Goal: Information Seeking & Learning: Find specific page/section

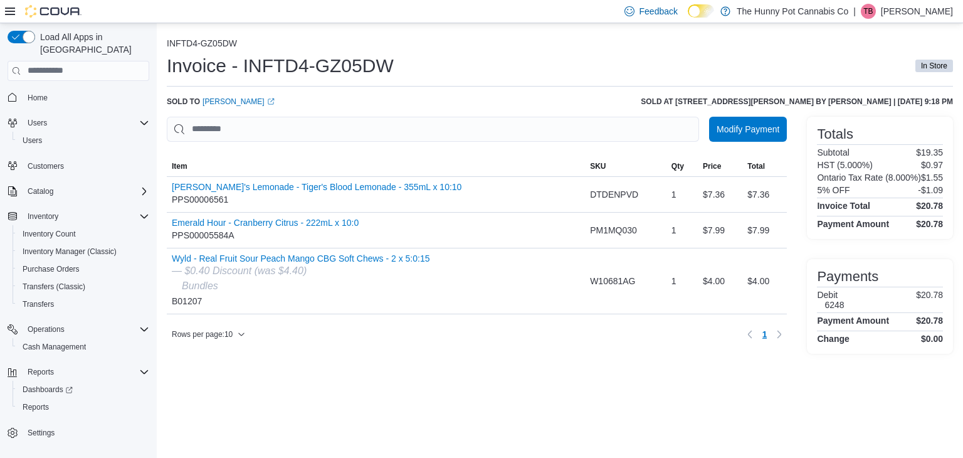
click at [437, 111] on div "INFTD4-GZ05DW Invoice - INFTD4-GZ05DW In Store Sold to Joseph Becevel (opens in…" at bounding box center [560, 195] width 786 height 315
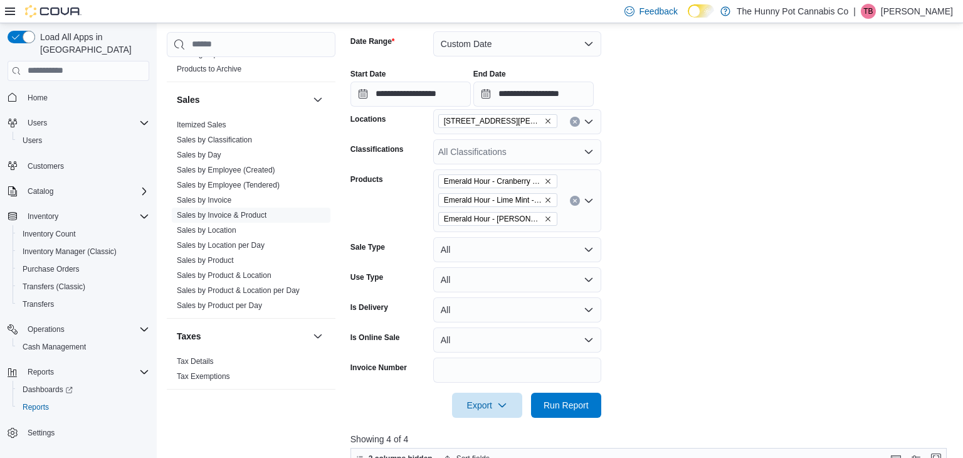
scroll to position [176, 0]
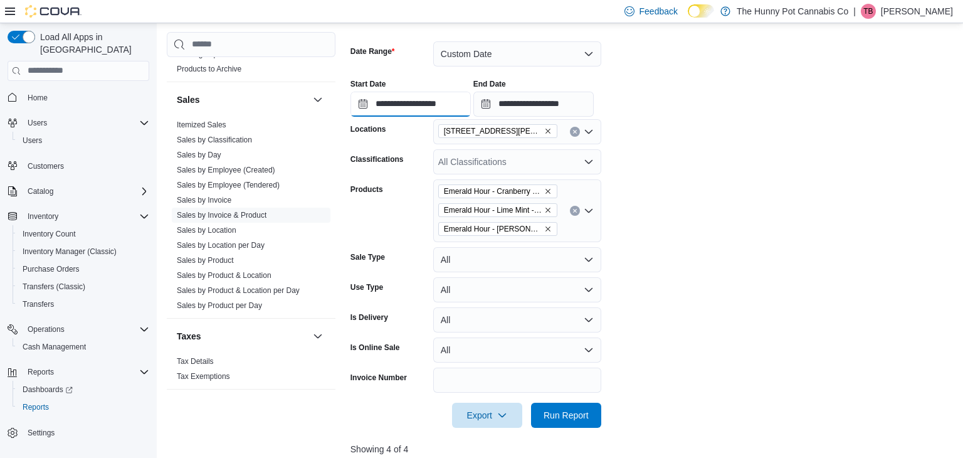
click at [385, 102] on input "**********" at bounding box center [410, 104] width 120 height 25
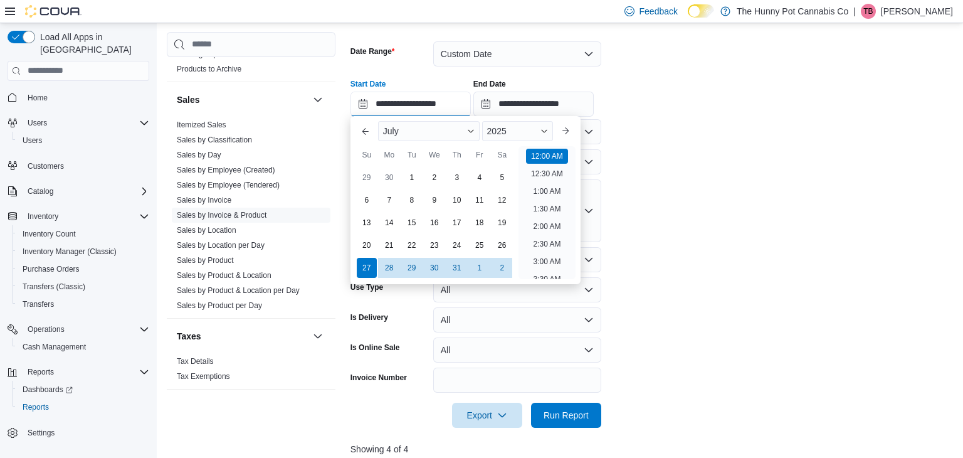
scroll to position [39, 0]
click at [416, 182] on div "1" at bounding box center [412, 178] width 22 height 22
type input "**********"
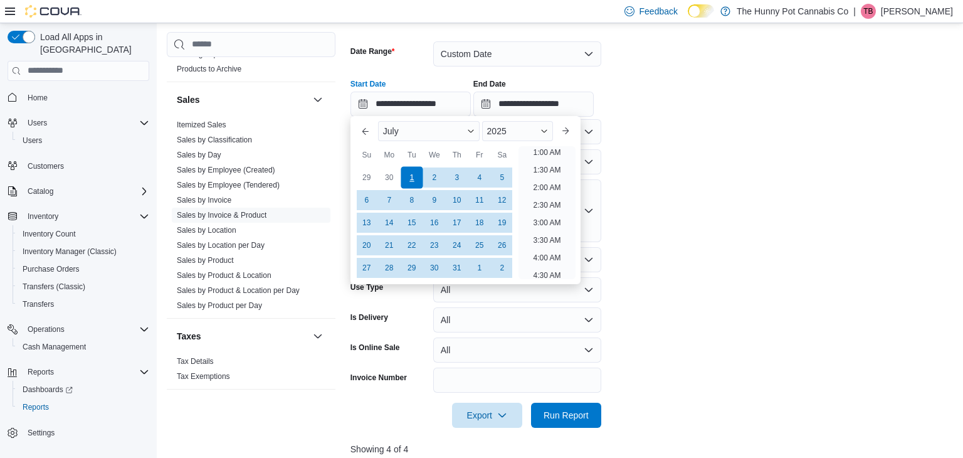
scroll to position [3, 0]
click at [568, 108] on input "**********" at bounding box center [533, 104] width 120 height 25
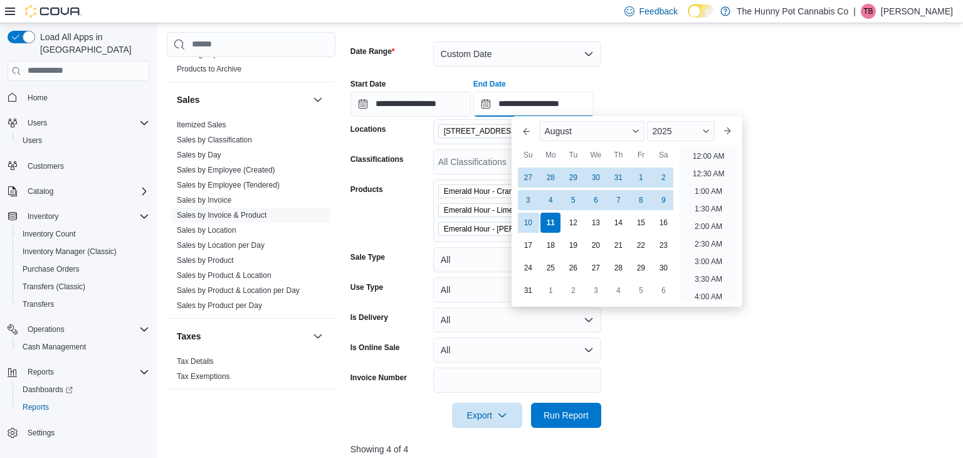
scroll to position [689, 0]
click at [707, 102] on div "**********" at bounding box center [651, 93] width 602 height 48
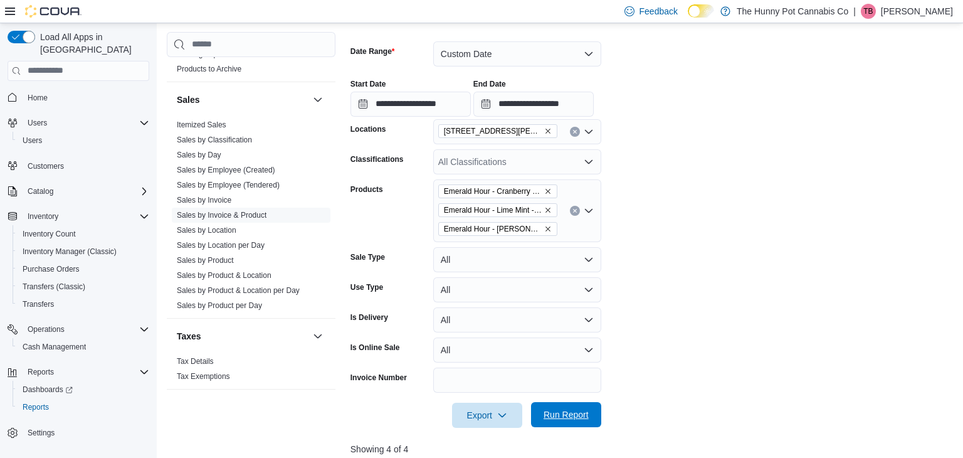
click at [570, 407] on span "Run Report" at bounding box center [565, 414] width 55 height 25
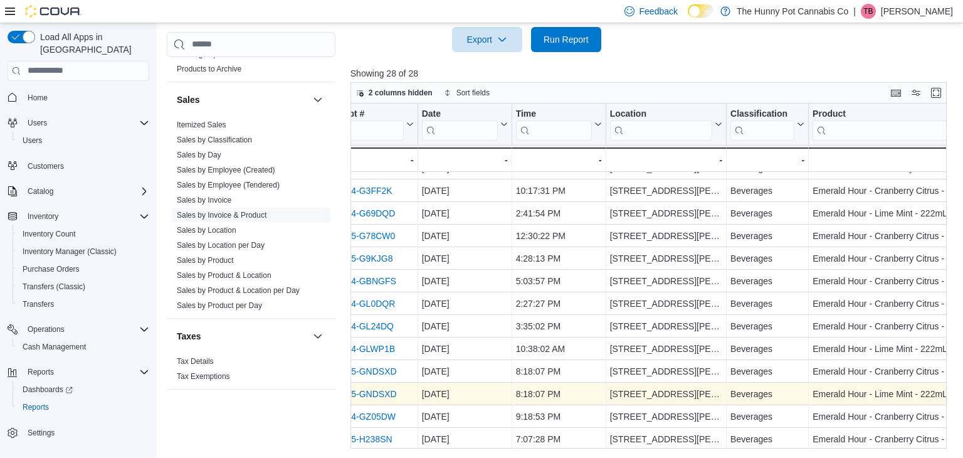
scroll to position [355, 115]
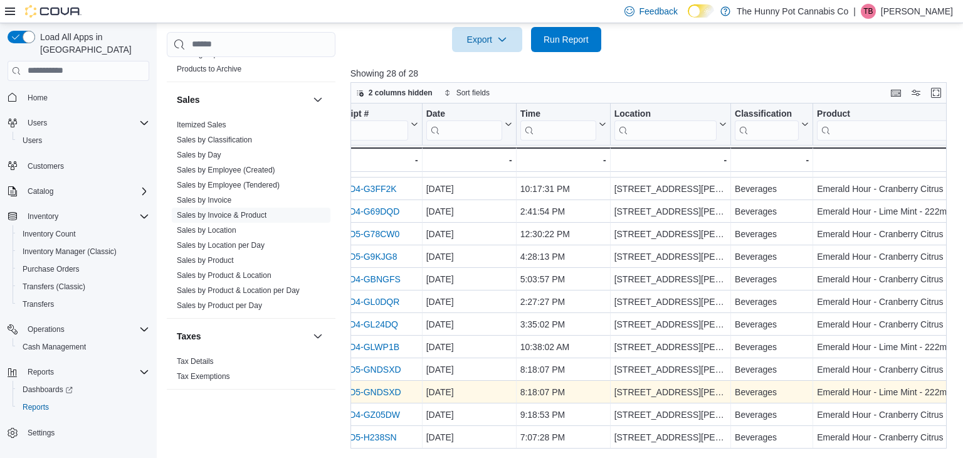
click at [382, 392] on link "INFTD5-GNDSXD" at bounding box center [365, 392] width 71 height 10
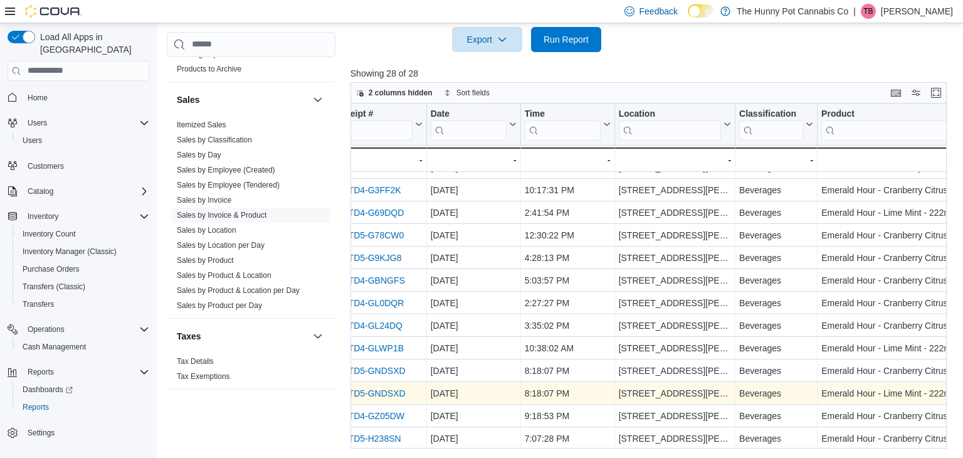
scroll to position [354, 0]
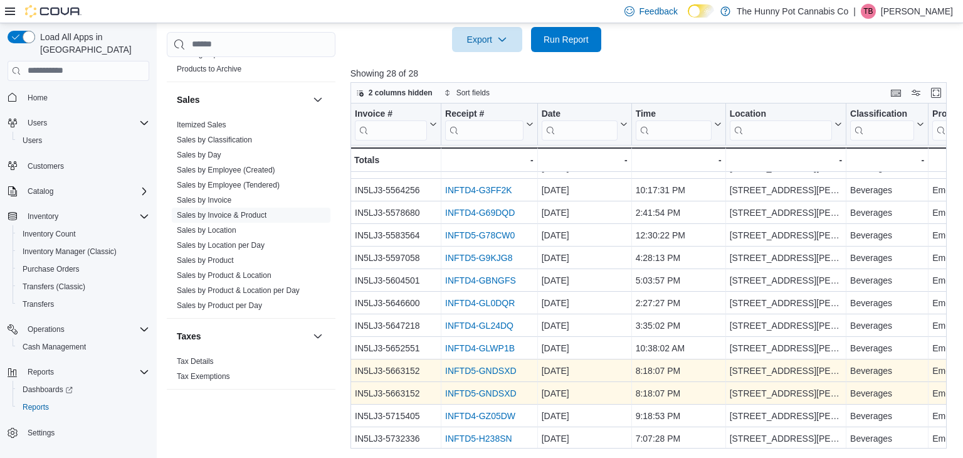
click at [452, 372] on link "INFTD5-GNDSXD" at bounding box center [480, 370] width 71 height 10
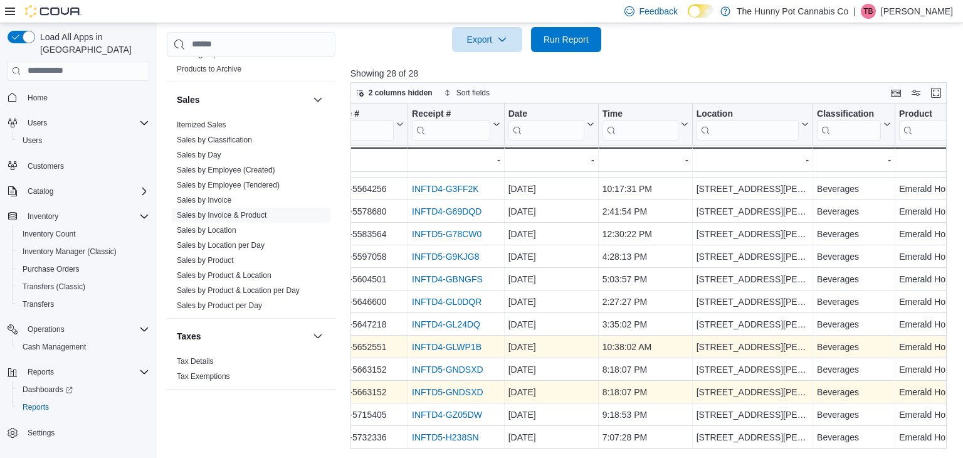
scroll to position [355, 30]
click at [469, 351] on div "INFTD4-GLWP1B" at bounding box center [459, 346] width 88 height 15
click at [463, 343] on link "INFTD4-GLWP1B" at bounding box center [450, 347] width 70 height 10
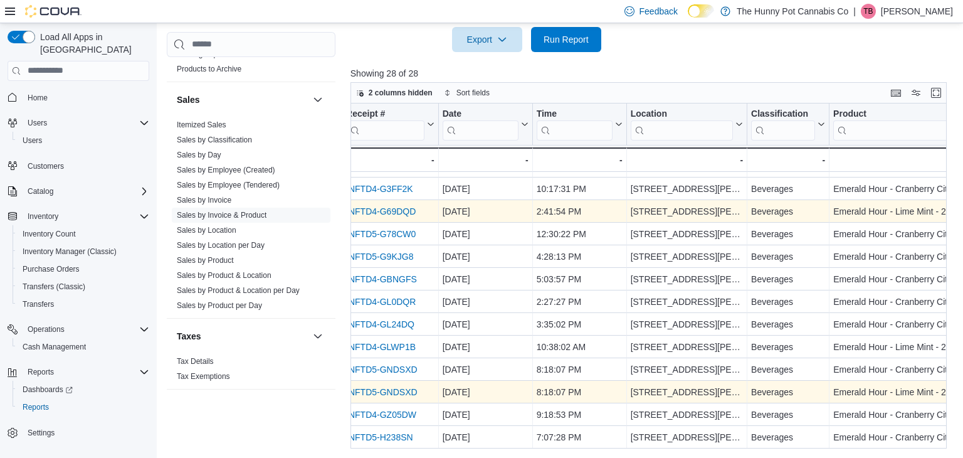
scroll to position [354, 95]
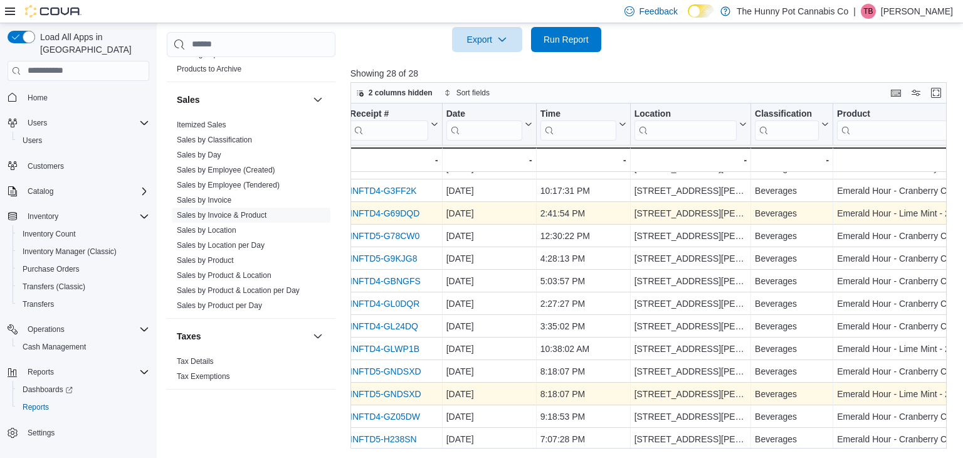
click at [397, 209] on link "INFTD4-G69DQD" at bounding box center [385, 213] width 70 height 10
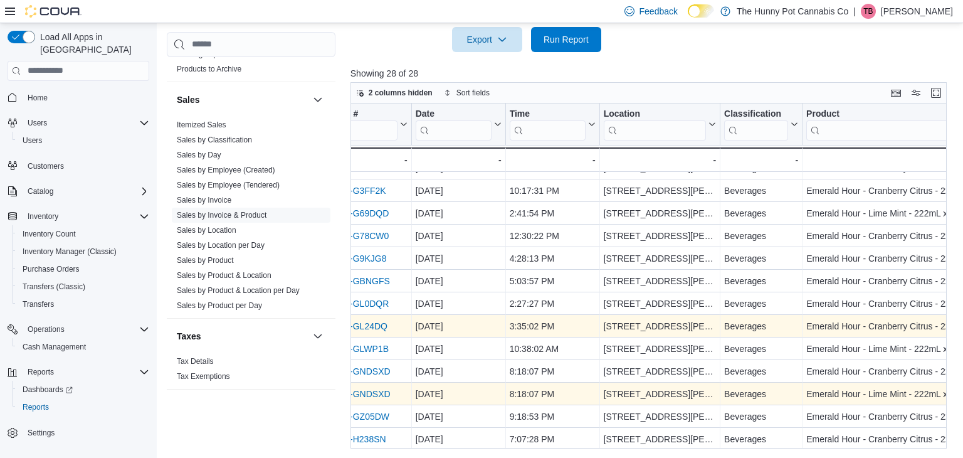
scroll to position [355, 126]
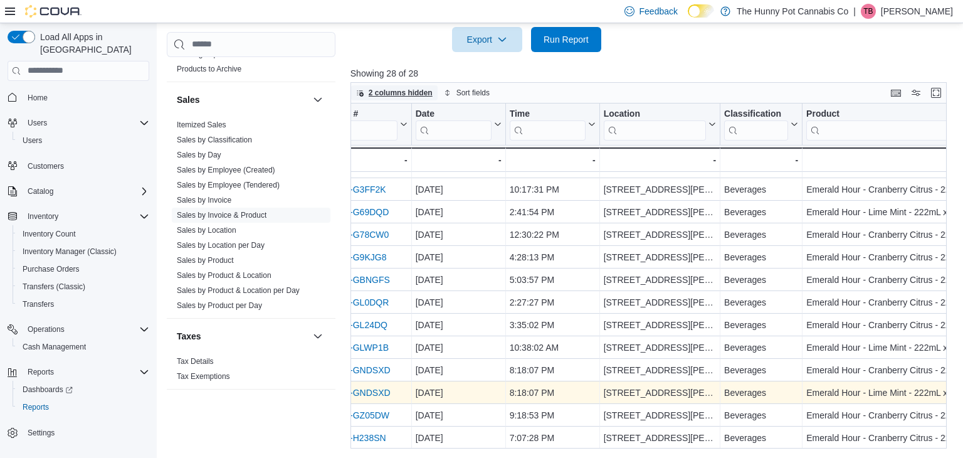
click at [419, 90] on span "2 columns hidden" at bounding box center [401, 93] width 64 height 10
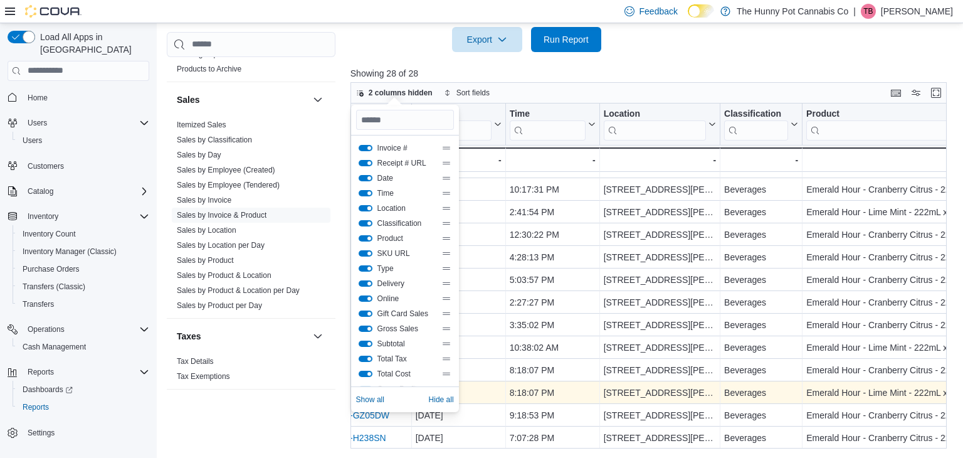
click at [365, 209] on button "Location" at bounding box center [366, 208] width 14 height 6
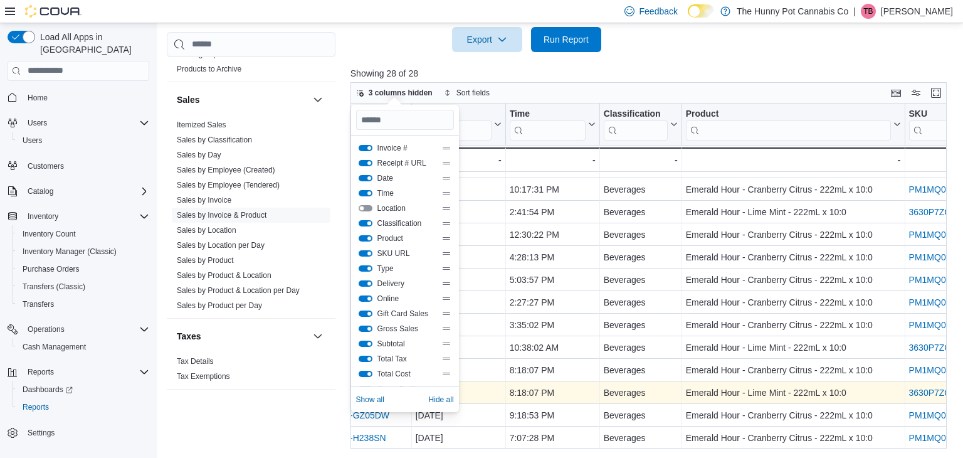
click at [368, 224] on button "Classification" at bounding box center [366, 223] width 14 height 6
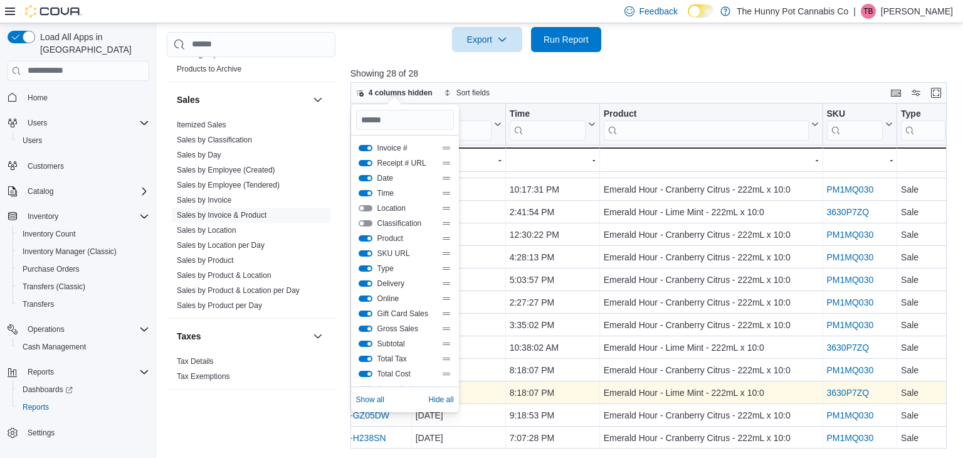
click at [445, 74] on p "Showing 28 of 28" at bounding box center [651, 73] width 602 height 13
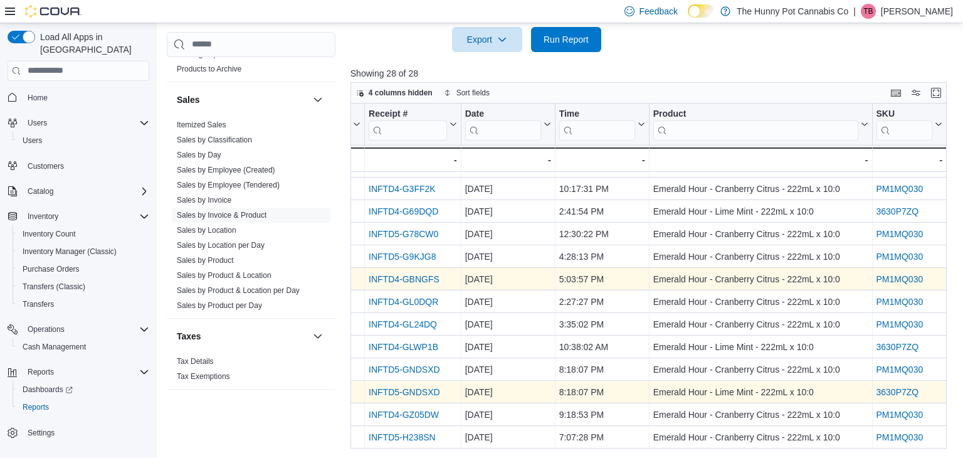
scroll to position [355, 75]
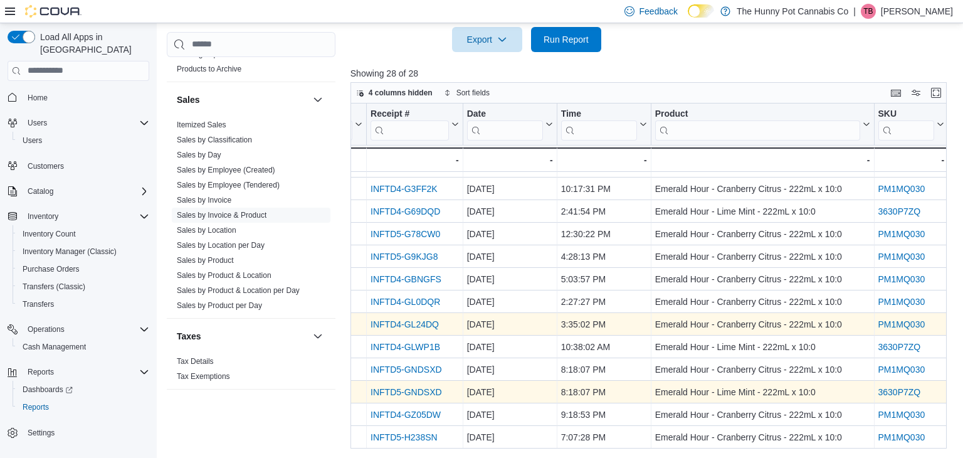
click at [411, 323] on link "INFTD4-GL24DQ" at bounding box center [404, 324] width 68 height 10
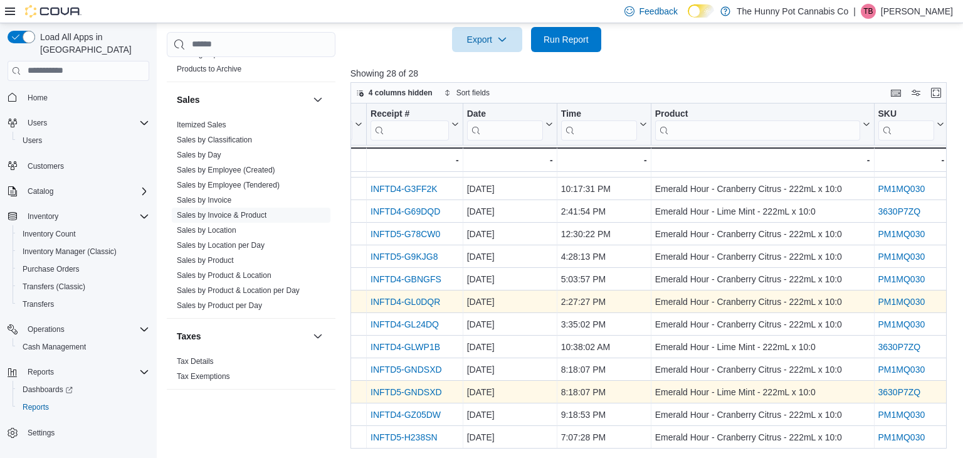
click at [397, 302] on link "INFTD4-GL0DQR" at bounding box center [405, 301] width 70 height 10
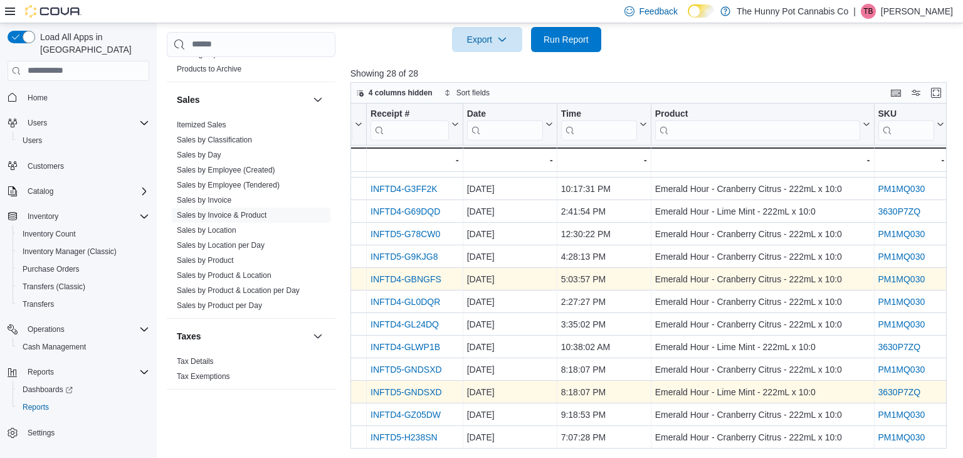
click at [416, 274] on link "INFTD4-GBNGFS" at bounding box center [405, 279] width 71 height 10
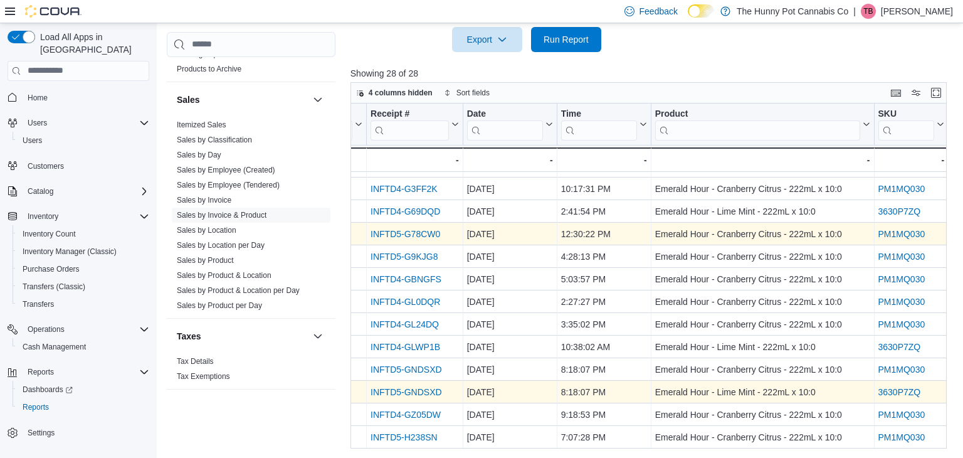
click at [425, 233] on link "INFTD5-G78CW0" at bounding box center [405, 234] width 70 height 10
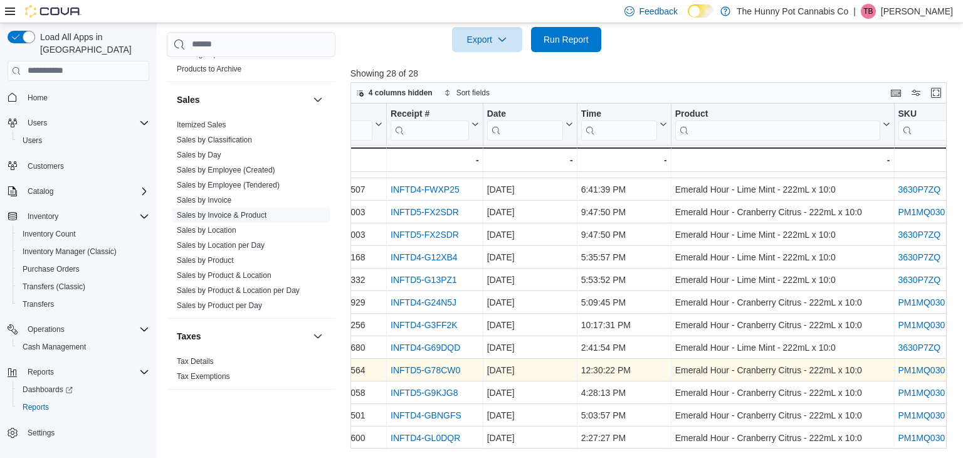
scroll to position [216, 55]
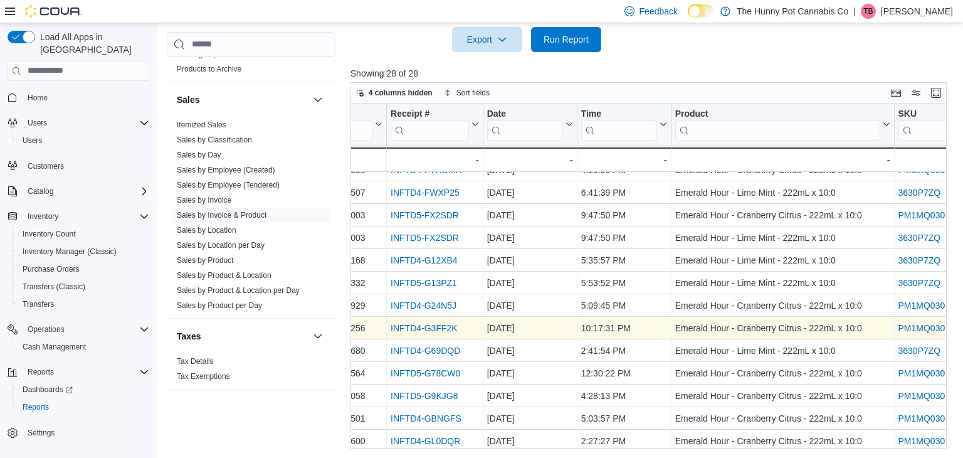
click at [448, 324] on link "INFTD4-G3FF2K" at bounding box center [423, 328] width 67 height 10
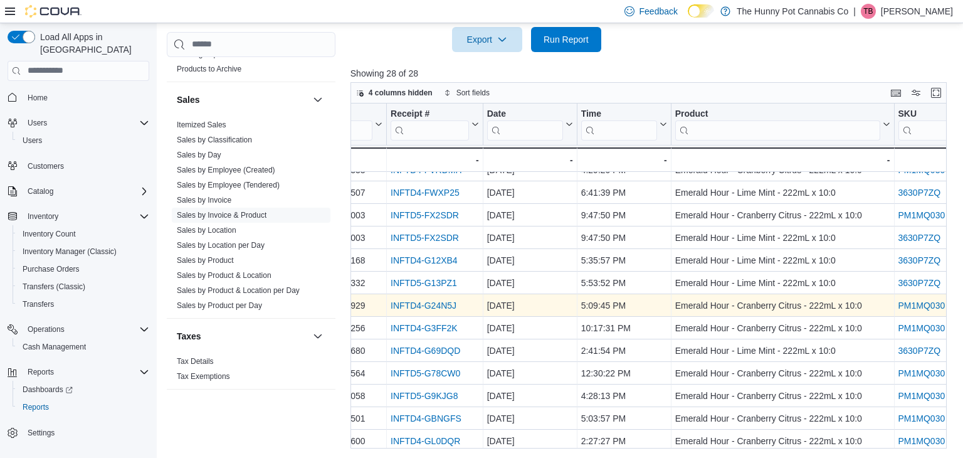
click at [426, 300] on link "INFTD4-G24N5J" at bounding box center [423, 305] width 66 height 10
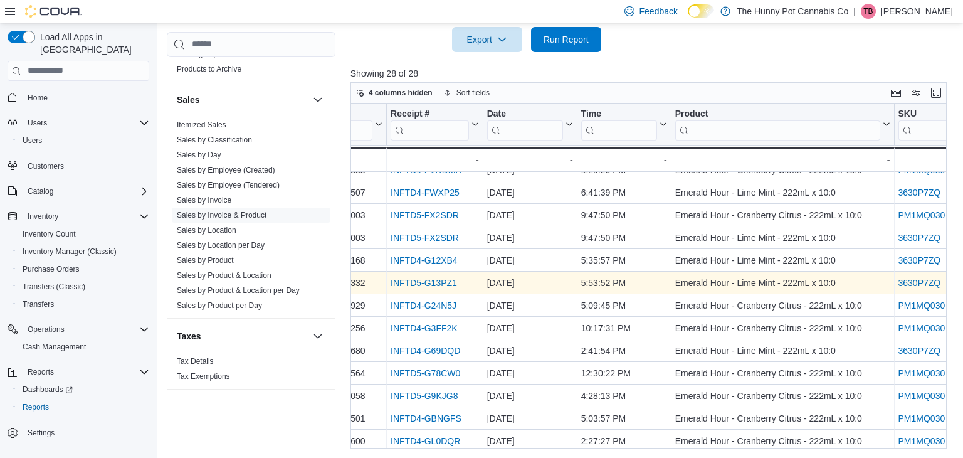
click at [418, 281] on link "INFTD5-G13PZ1" at bounding box center [423, 283] width 66 height 10
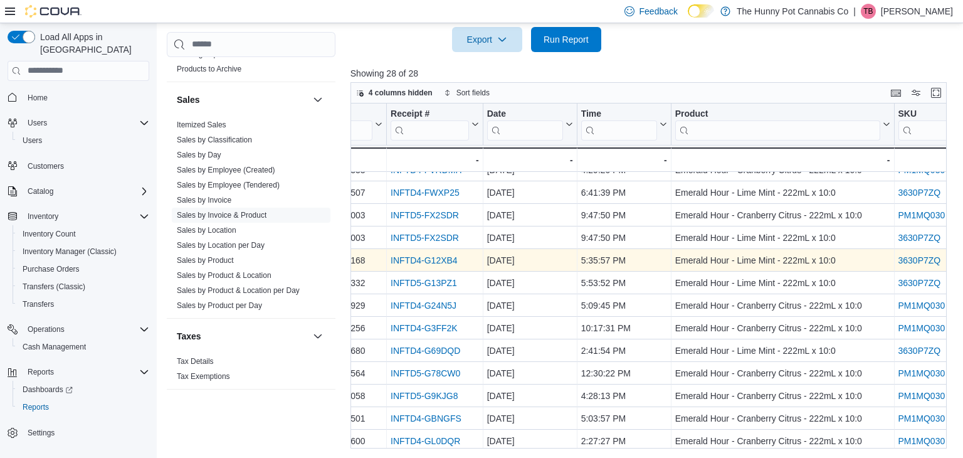
click at [425, 257] on link "INFTD4-G12XB4" at bounding box center [423, 260] width 67 height 10
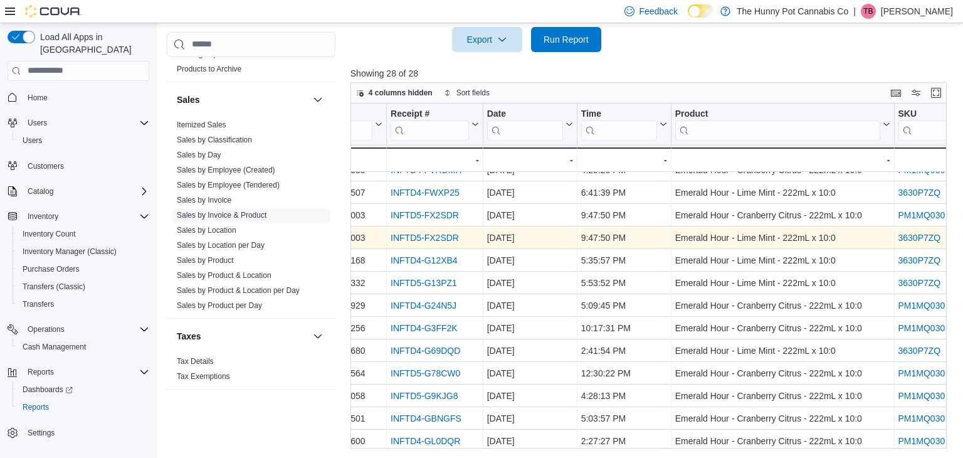
click at [430, 228] on div "INFTD5-FX2SDR - Receipt # URL, column 2, row 13" at bounding box center [435, 237] width 97 height 23
click at [432, 236] on link "INFTD5-FX2SDR" at bounding box center [424, 238] width 68 height 10
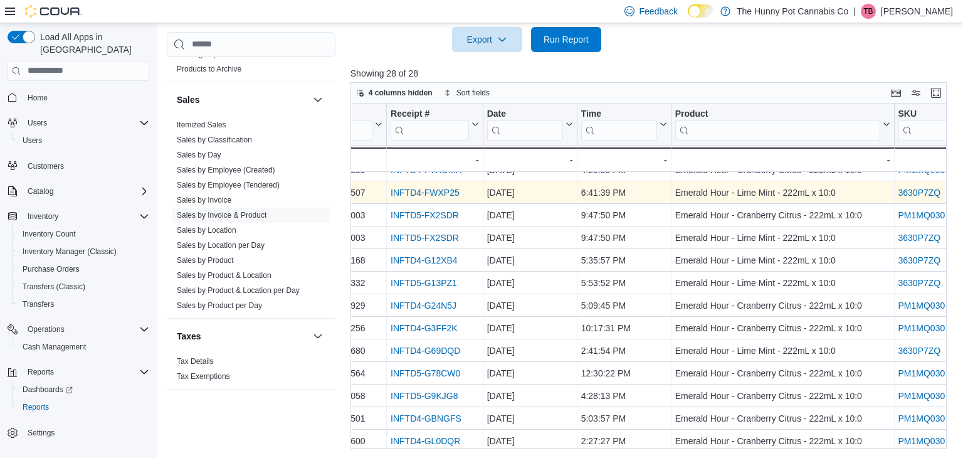
click at [411, 193] on link "INFTD4-FWXP25" at bounding box center [424, 192] width 69 height 10
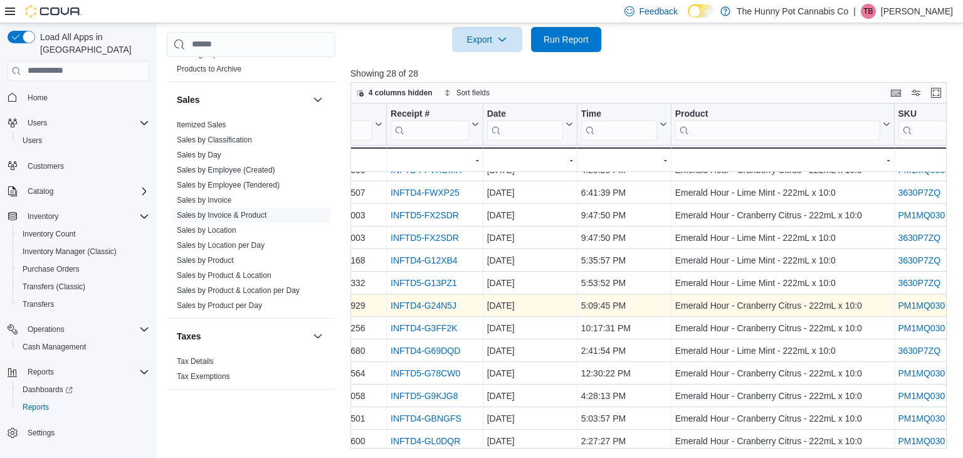
click at [417, 303] on link "INFTD4-G24N5J" at bounding box center [423, 305] width 66 height 10
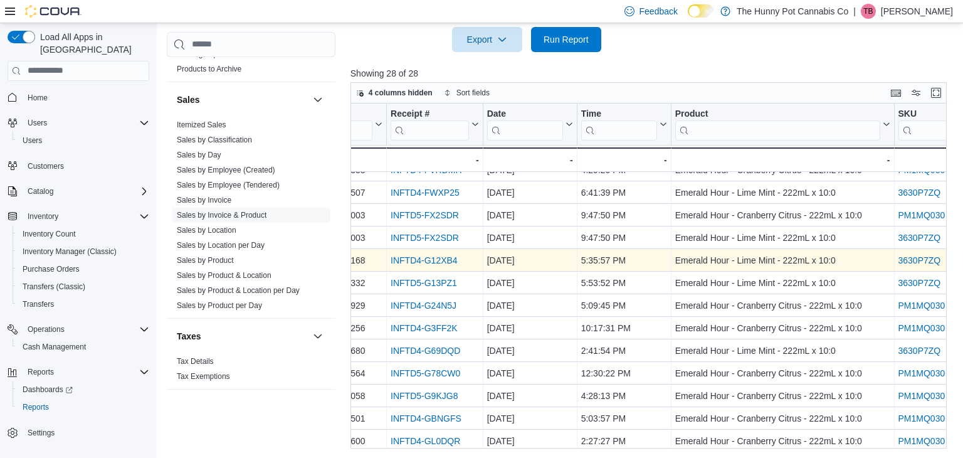
click at [416, 259] on link "INFTD4-G12XB4" at bounding box center [423, 260] width 67 height 10
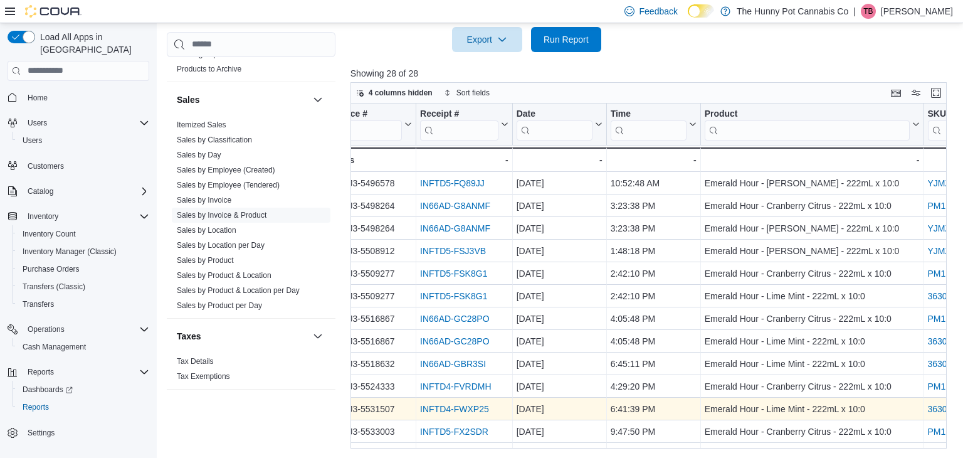
scroll to position [0, 24]
click at [469, 411] on link "INFTD4-FWXP25" at bounding box center [455, 409] width 69 height 10
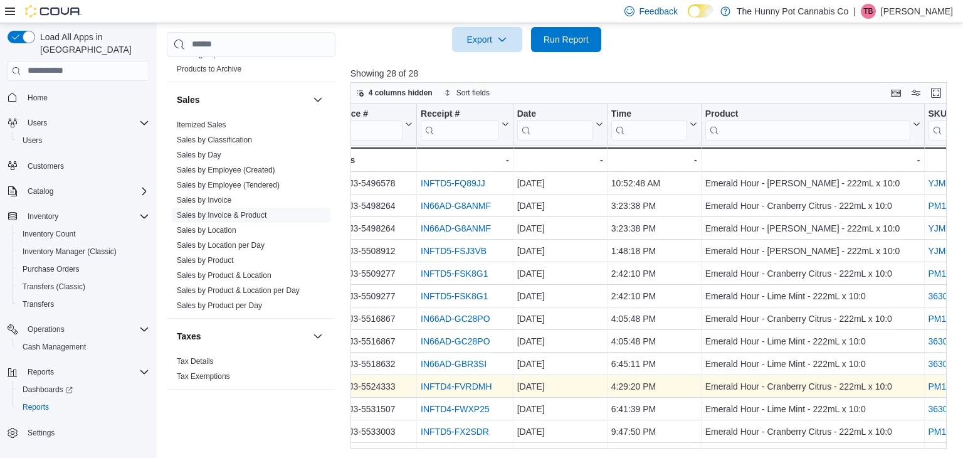
click at [468, 385] on link "INFTD4-FVRDMH" at bounding box center [456, 386] width 71 height 10
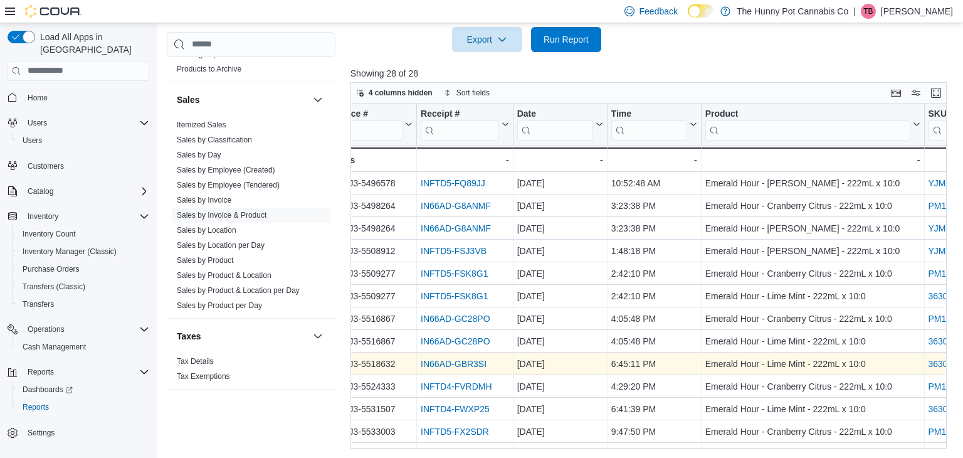
click at [426, 360] on link "IN66AD-GBR3SI" at bounding box center [454, 364] width 66 height 10
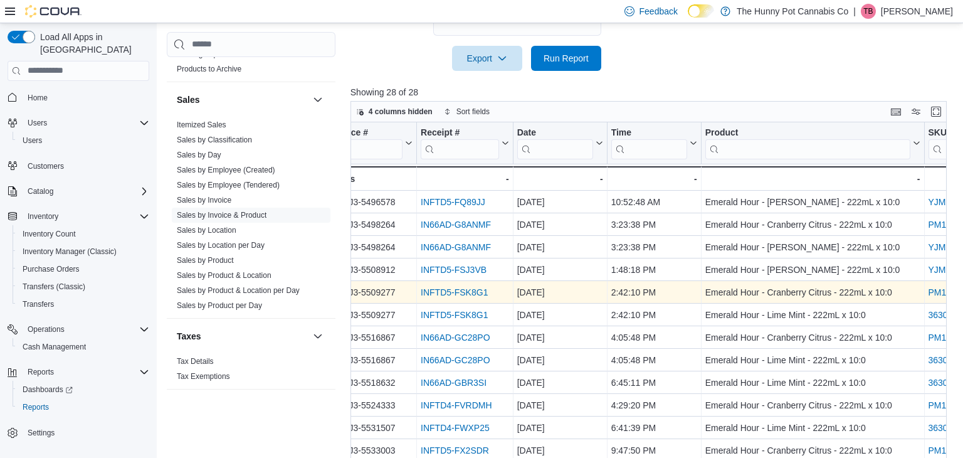
scroll to position [552, 0]
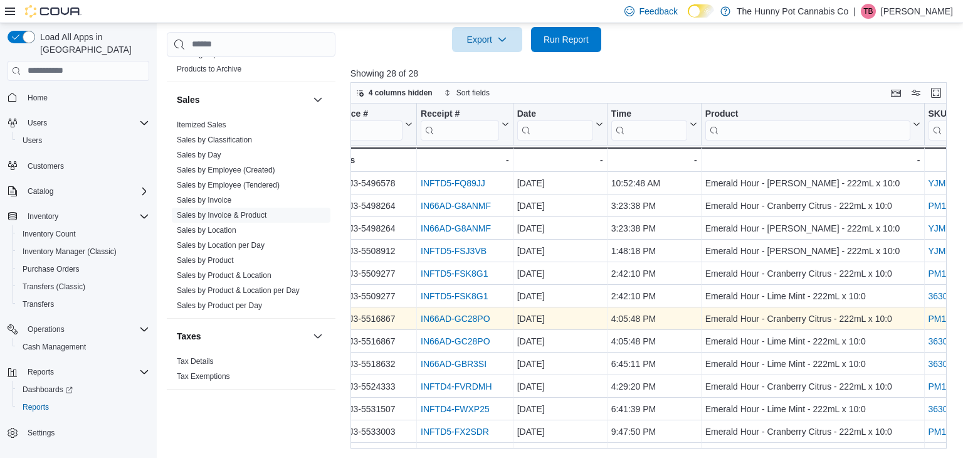
click at [458, 318] on link "IN66AD-GC28PO" at bounding box center [455, 318] width 69 height 10
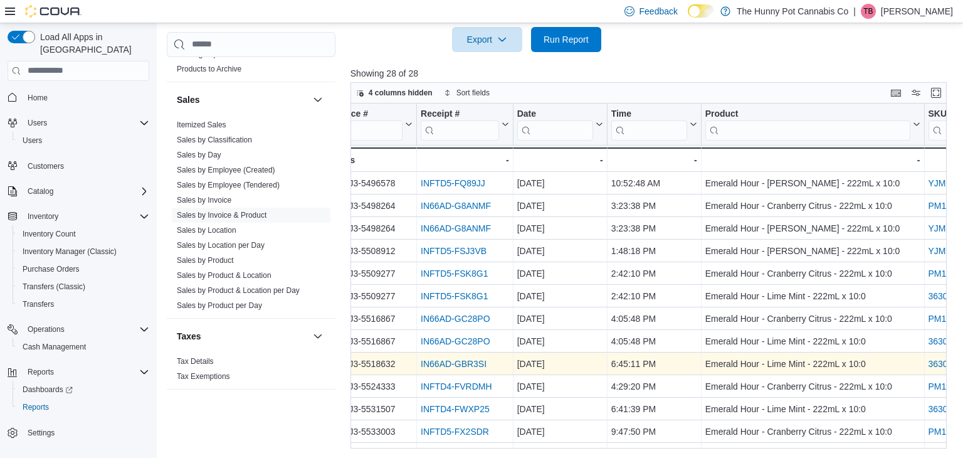
click at [441, 364] on link "IN66AD-GBR3SI" at bounding box center [454, 364] width 66 height 10
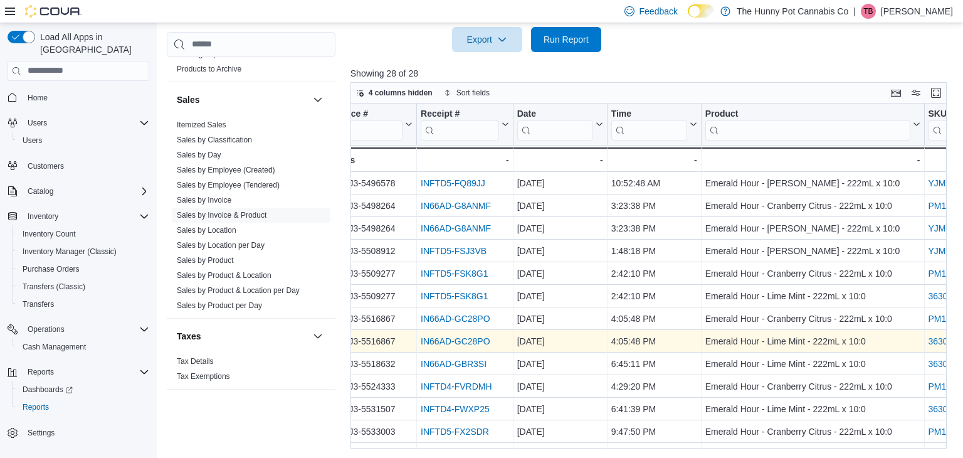
click at [464, 341] on link "IN66AD-GC28PO" at bounding box center [455, 341] width 69 height 10
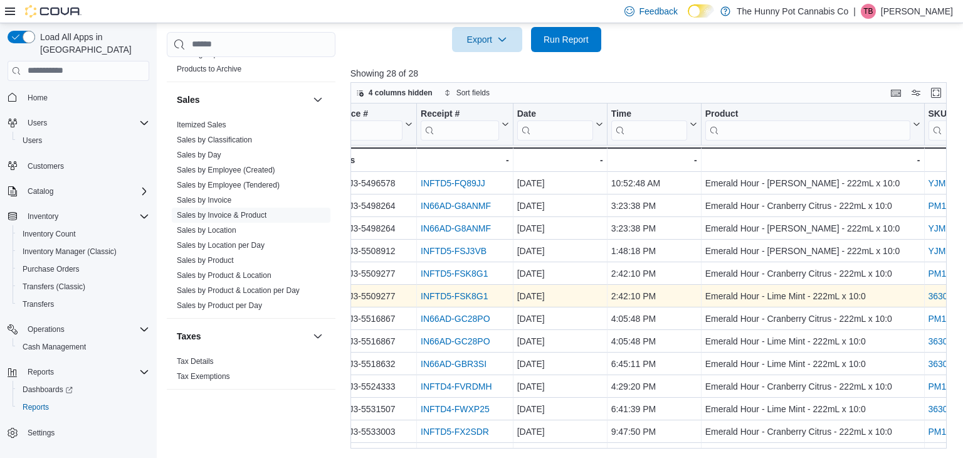
click at [470, 292] on link "INFTD5-FSK8G1" at bounding box center [454, 296] width 67 height 10
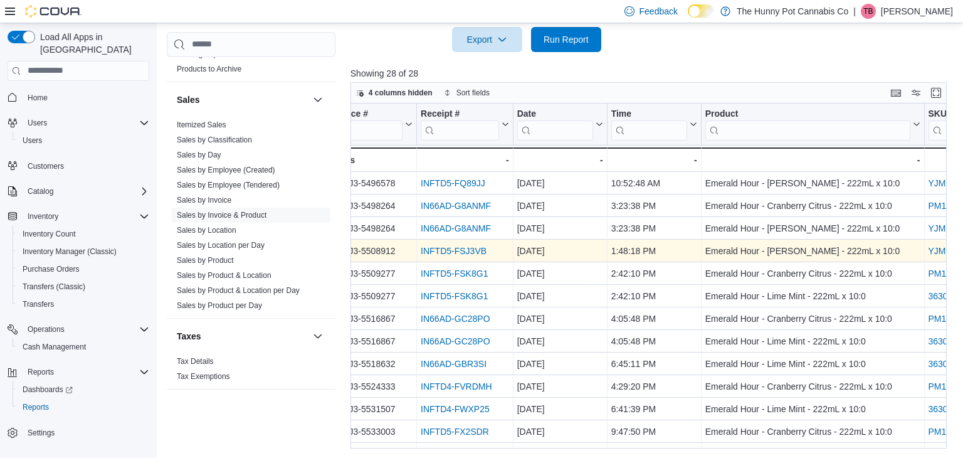
click at [438, 248] on link "INFTD5-FSJ3VB" at bounding box center [454, 251] width 66 height 10
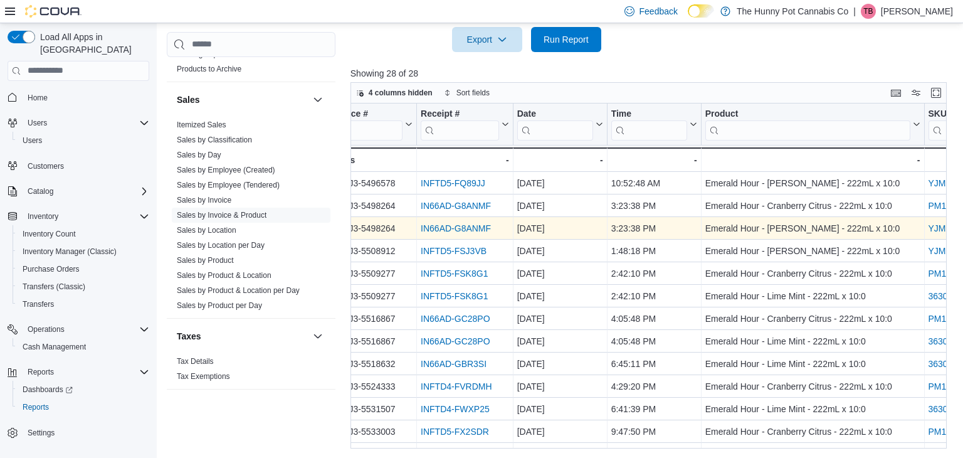
click at [454, 228] on link "IN66AD-G8ANMF" at bounding box center [456, 228] width 70 height 10
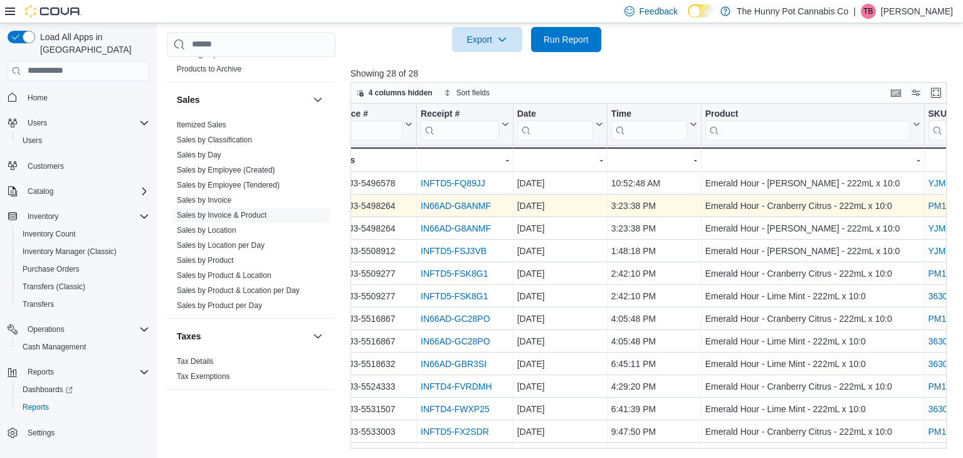
click at [454, 207] on link "IN66AD-G8ANMF" at bounding box center [456, 206] width 70 height 10
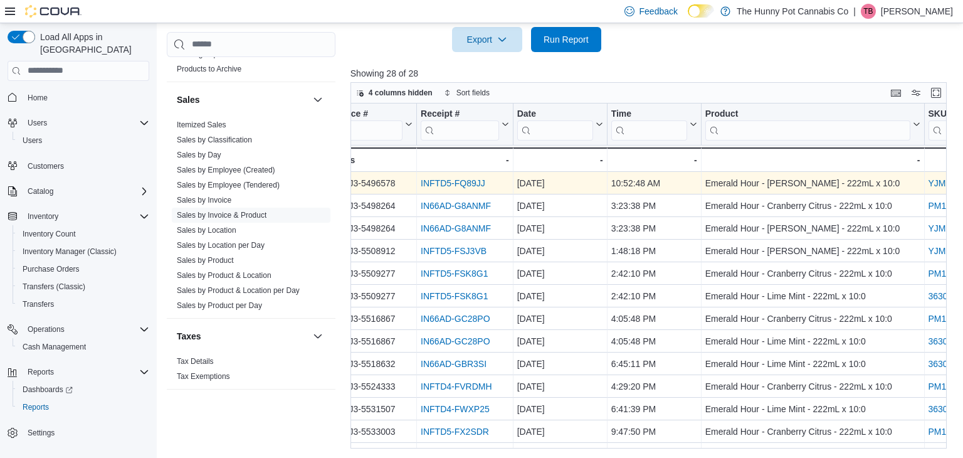
click at [452, 184] on link "INFTD5-FQ89JJ" at bounding box center [453, 183] width 65 height 10
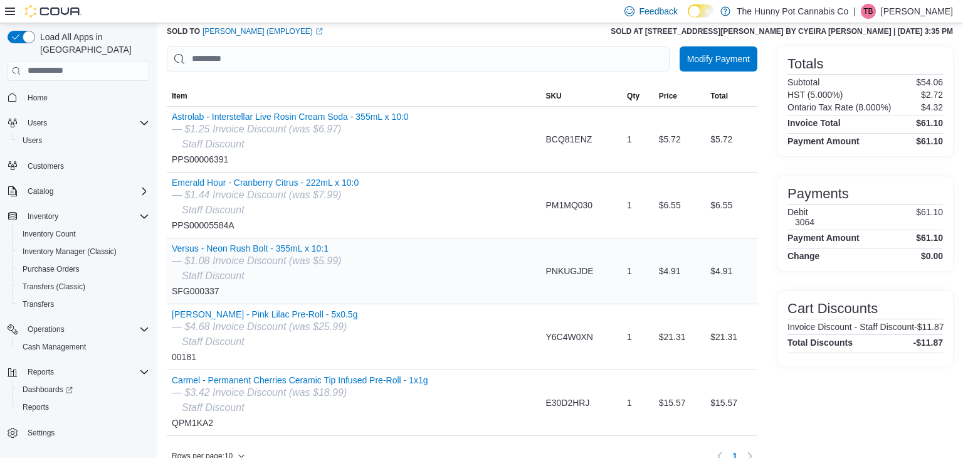
scroll to position [73, 0]
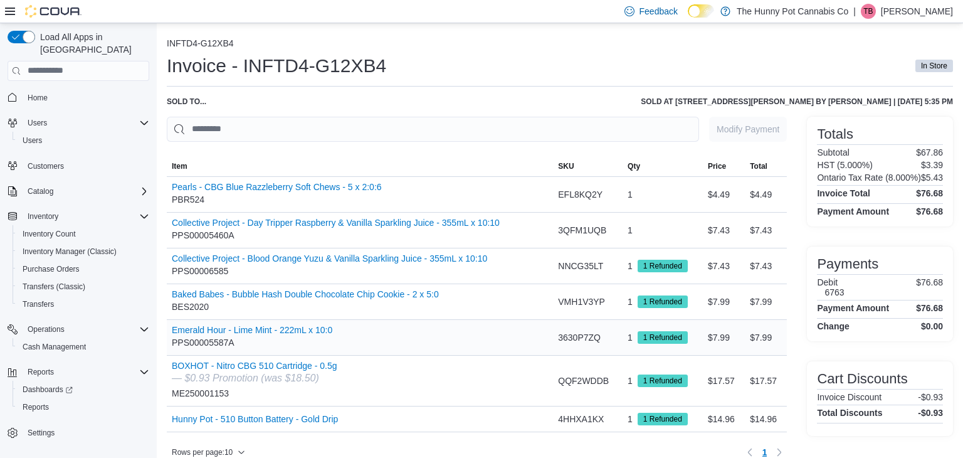
scroll to position [17, 0]
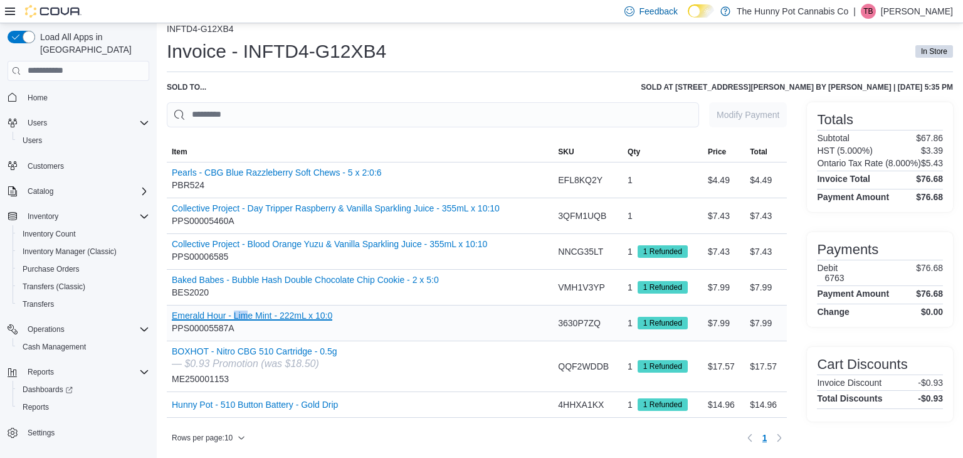
drag, startPoint x: 249, startPoint y: 318, endPoint x: 234, endPoint y: 319, distance: 14.5
click at [234, 319] on div "Emerald Hour - Lime Mint - 222mL x 10:0 PPS00005587A" at bounding box center [252, 322] width 160 height 25
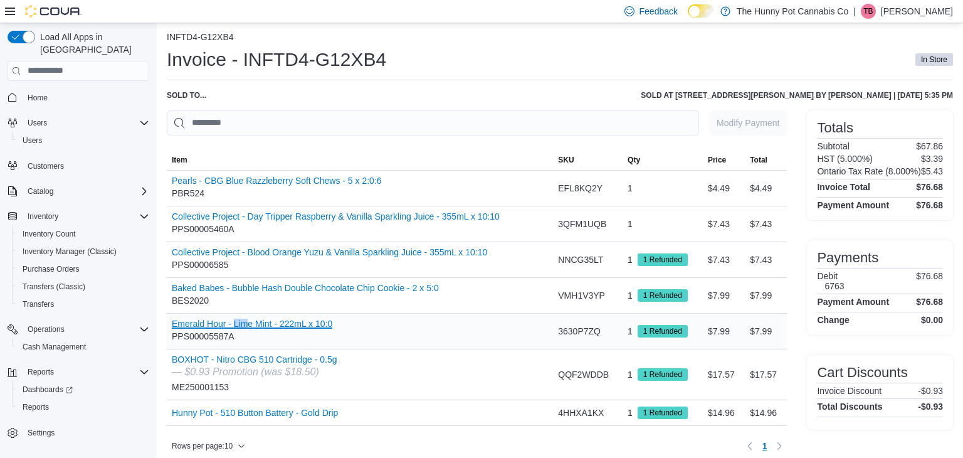
scroll to position [13, 0]
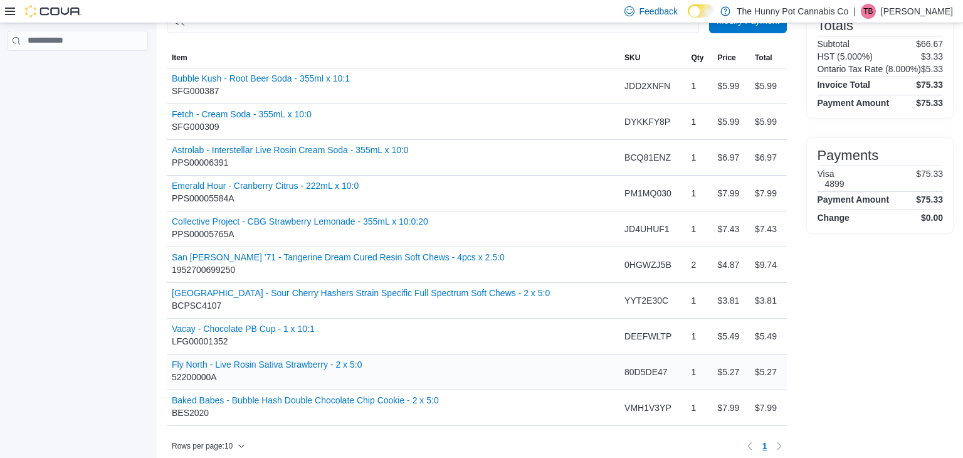
scroll to position [120, 0]
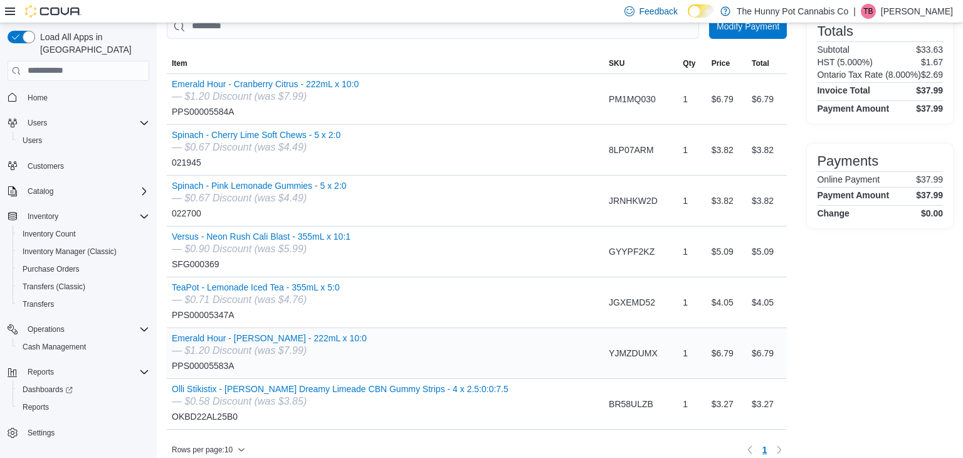
scroll to position [102, 0]
